Goal: Navigation & Orientation: Understand site structure

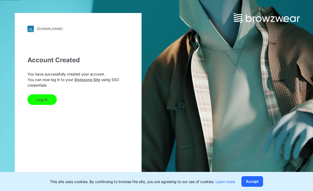
click at [40, 100] on button "Log In" at bounding box center [41, 99] width 29 height 11
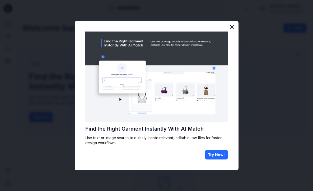
click at [232, 28] on button "×" at bounding box center [232, 26] width 5 height 8
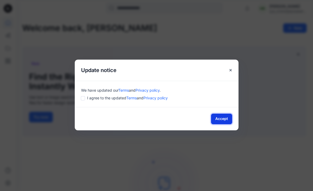
click at [216, 118] on button "Accept" at bounding box center [221, 118] width 21 height 11
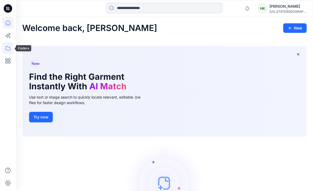
click at [6, 48] on icon at bounding box center [8, 48] width 5 height 4
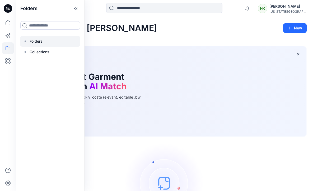
click at [38, 42] on p "Folders" at bounding box center [36, 41] width 13 height 6
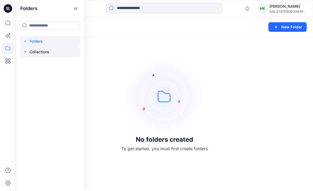
click at [41, 49] on p "Collections" at bounding box center [40, 52] width 20 height 6
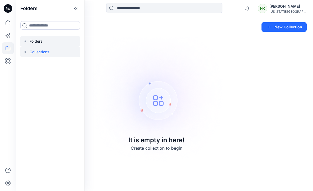
click at [42, 42] on p "Folders" at bounding box center [36, 41] width 13 height 6
